Goal: Transaction & Acquisition: Obtain resource

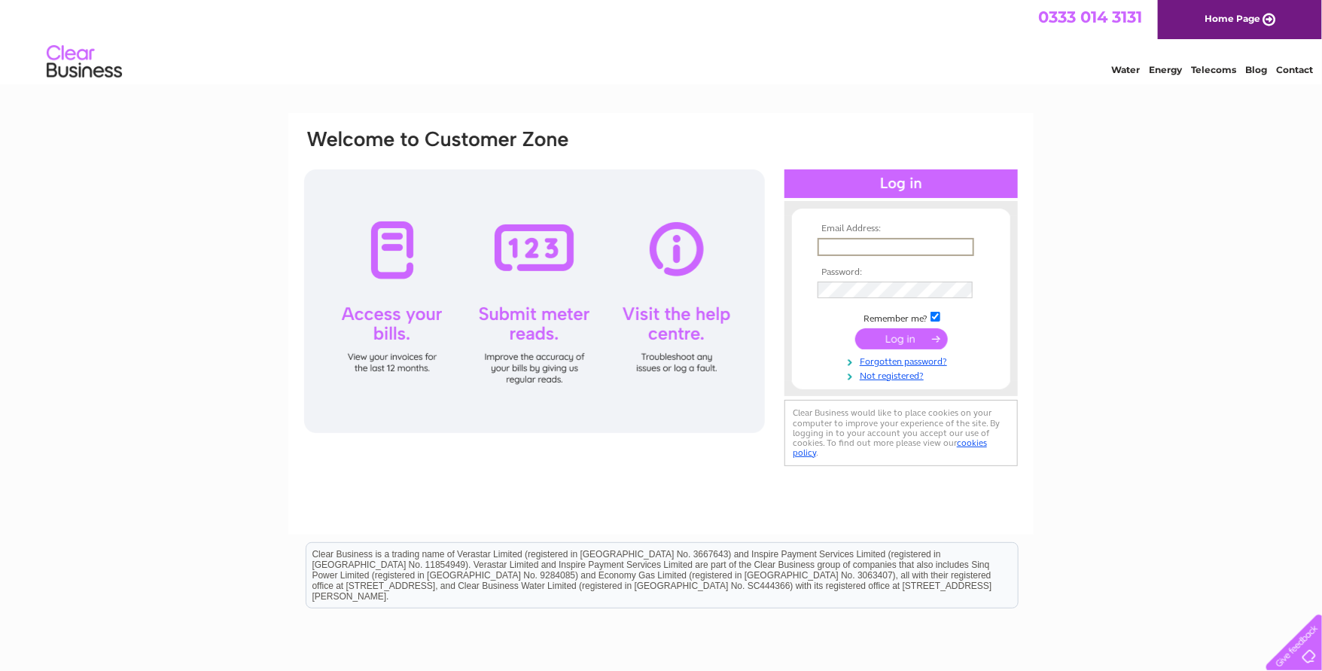
click at [873, 254] on input "text" at bounding box center [896, 247] width 157 height 18
drag, startPoint x: 523, startPoint y: 508, endPoint x: 608, endPoint y: 514, distance: 85.4
click at [523, 508] on div "Email Address: Password:" at bounding box center [661, 324] width 746 height 422
click at [853, 243] on input "text" at bounding box center [896, 247] width 157 height 18
click at [938, 235] on td at bounding box center [901, 247] width 175 height 26
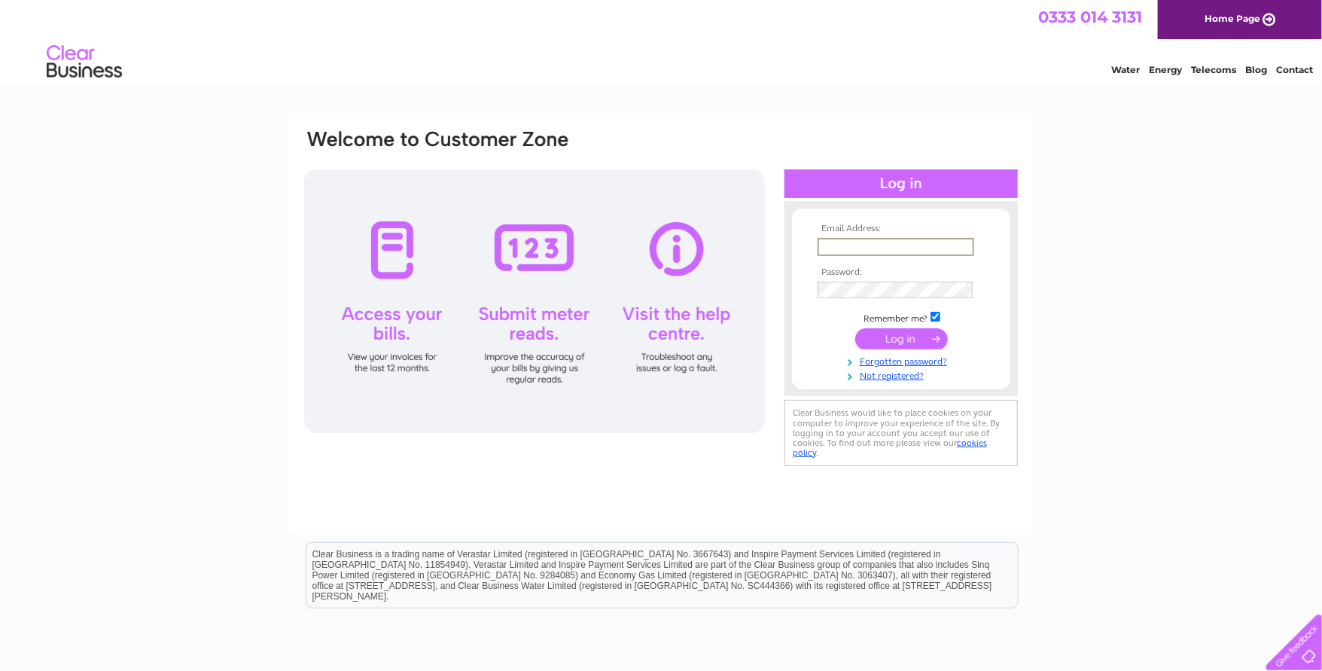
click at [929, 245] on input "text" at bounding box center [896, 247] width 157 height 18
type input "hallpackunit7@gmail.com"
click at [884, 335] on input "submit" at bounding box center [902, 338] width 93 height 21
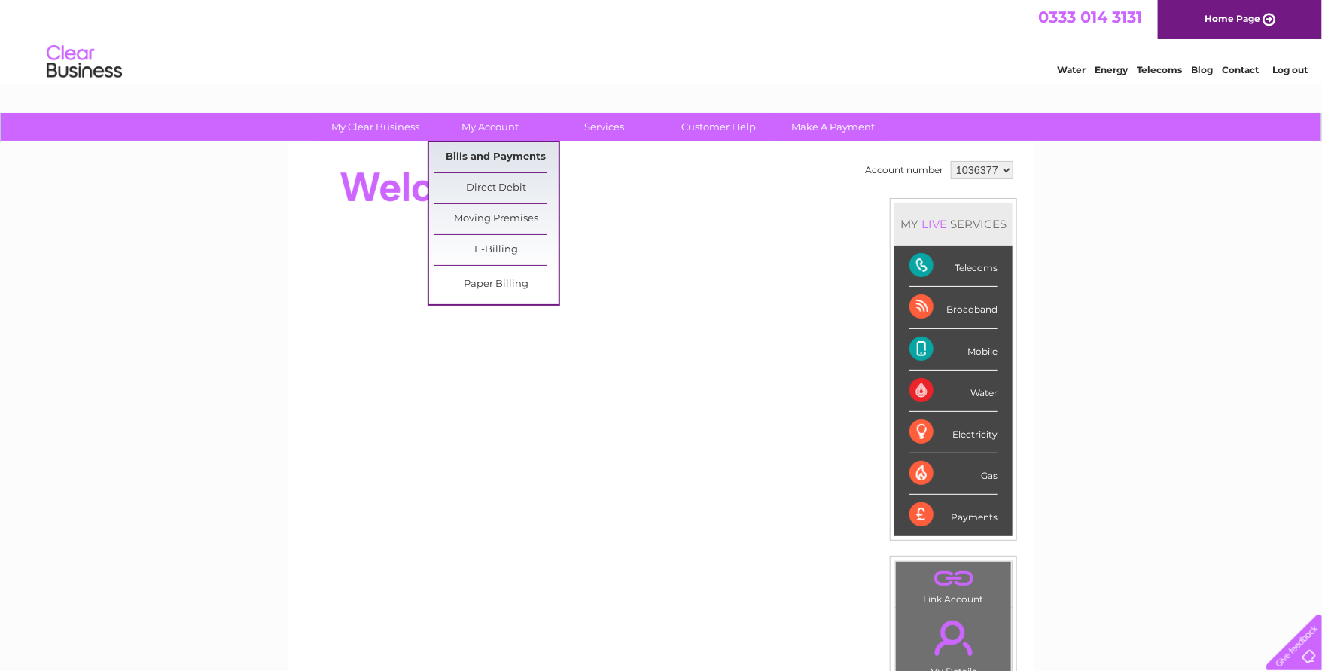
click at [490, 154] on link "Bills and Payments" at bounding box center [497, 157] width 124 height 30
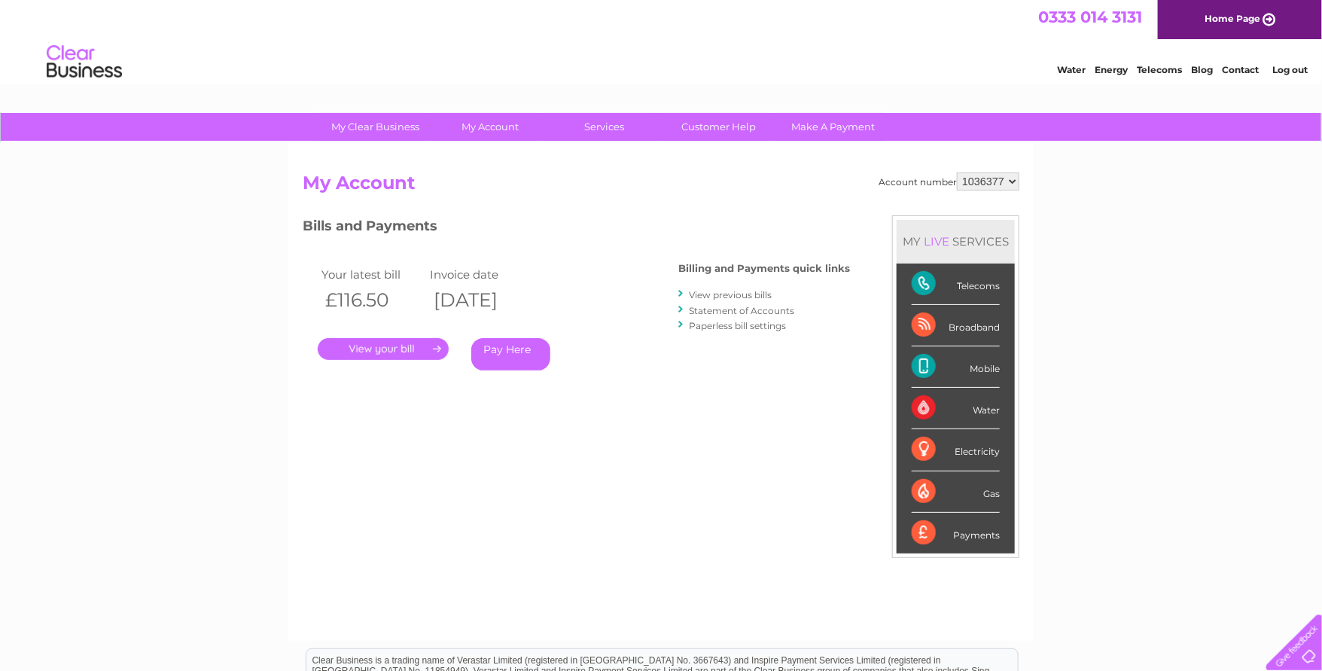
click at [367, 352] on link "." at bounding box center [383, 349] width 131 height 22
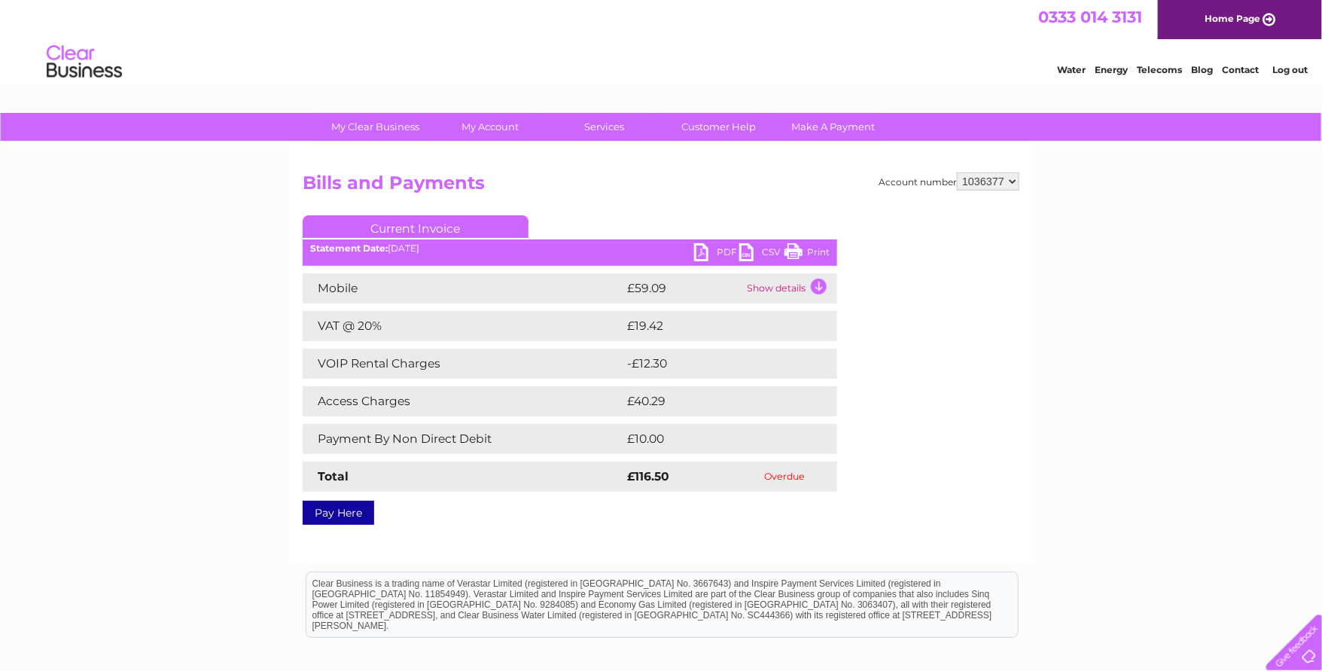
click at [707, 255] on link "PDF" at bounding box center [716, 254] width 45 height 22
